Goal: Navigation & Orientation: Find specific page/section

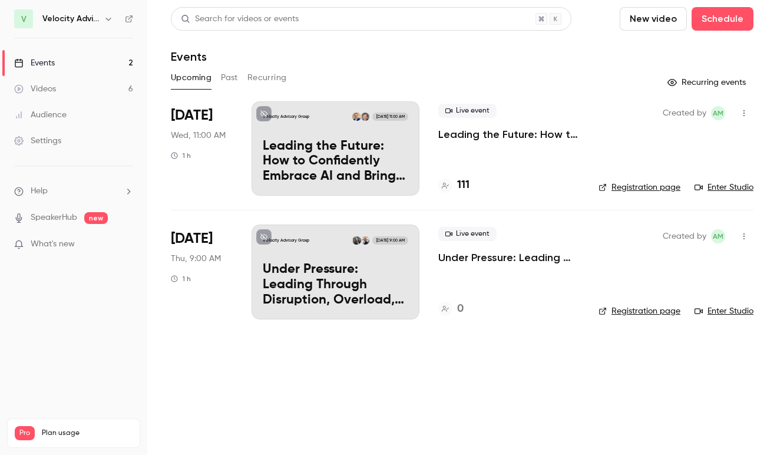
click at [698, 26] on div "New video Schedule" at bounding box center [687, 19] width 134 height 24
click at [331, 270] on p "Under Pressure: Leading Through Disruption, Overload, and Change" at bounding box center [336, 284] width 146 height 45
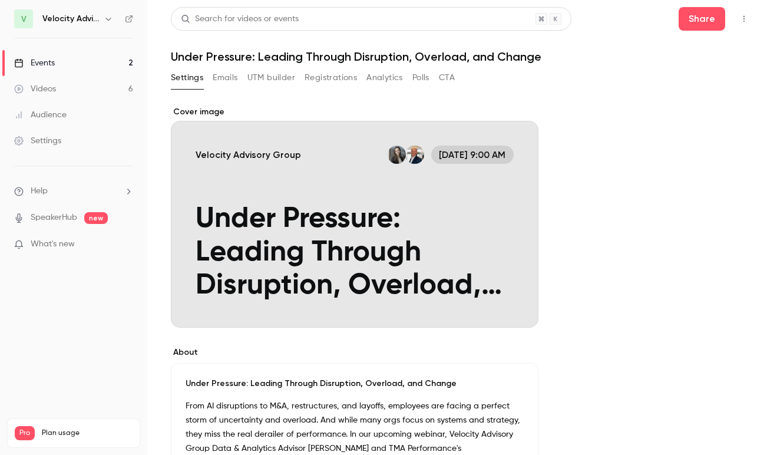
click at [39, 62] on div "Events" at bounding box center [34, 63] width 41 height 12
